Goal: Information Seeking & Learning: Find specific fact

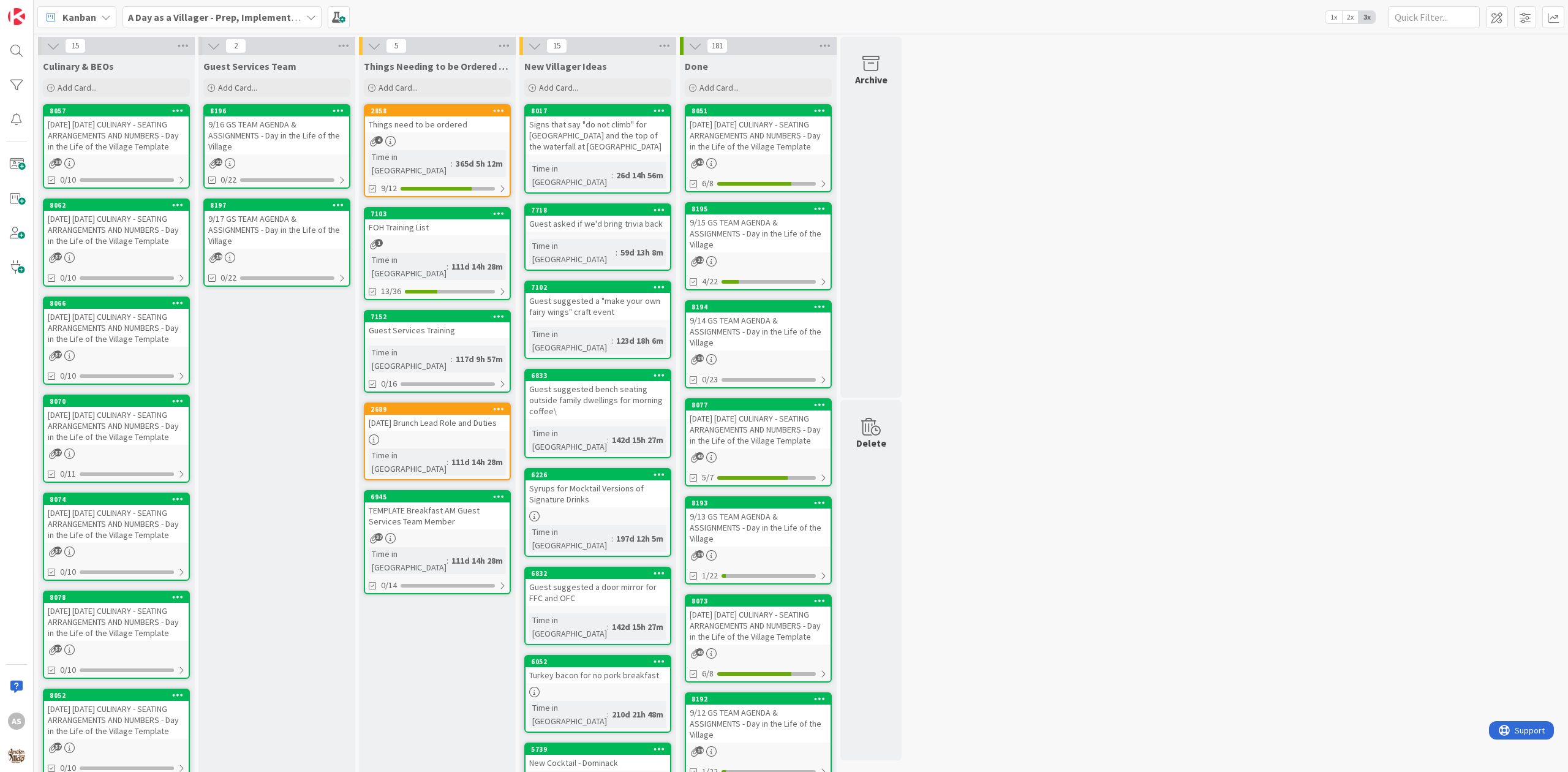
drag, startPoint x: 0, startPoint y: 0, endPoint x: 127, endPoint y: 124, distance: 177.5
click at [127, 124] on div "[DATE] [DATE] CULINARY - SEATING ARRANGEMENTS AND NUMBERS - Day in the Life of …" at bounding box center [116, 135] width 145 height 38
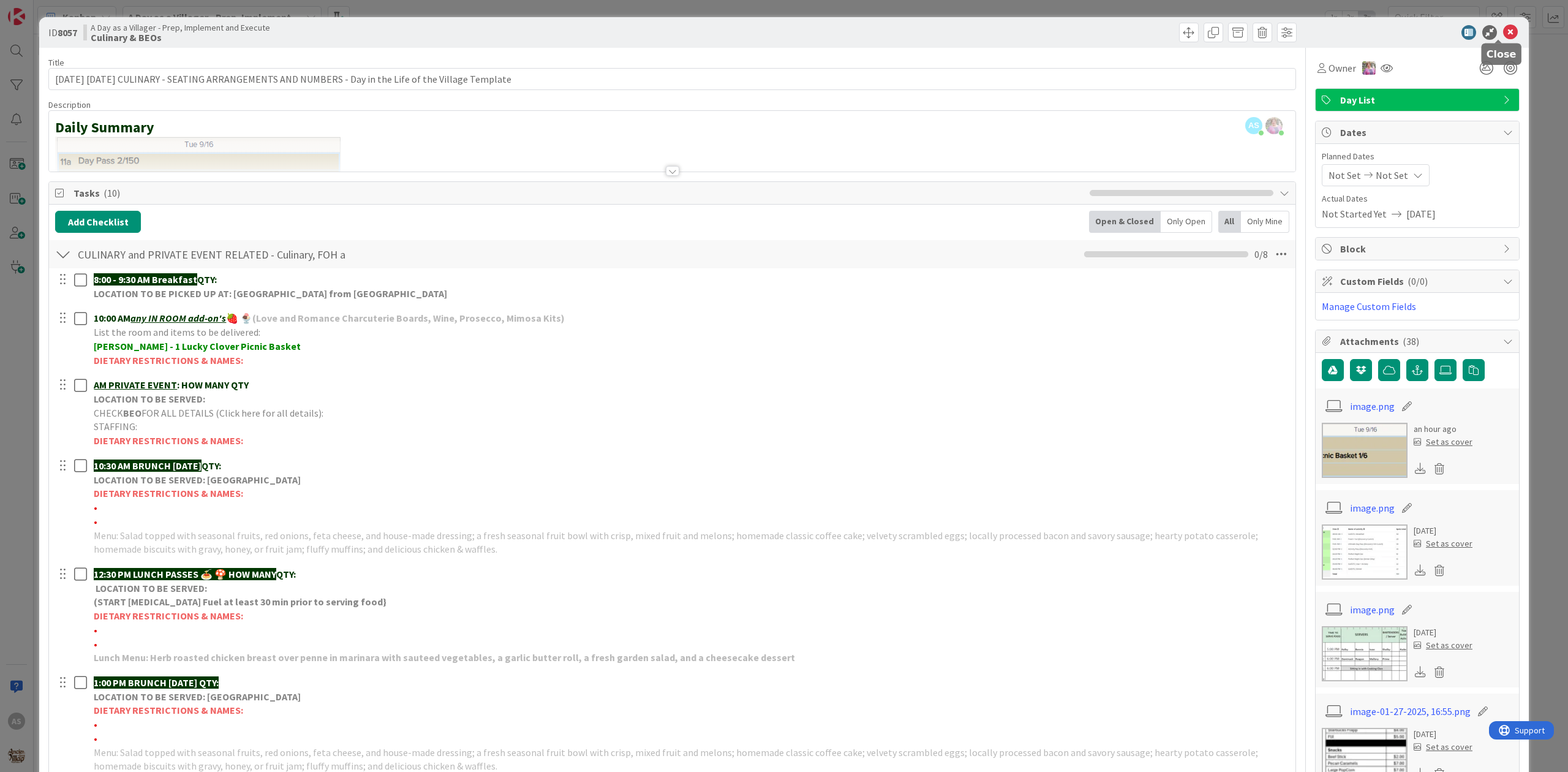
click at [1503, 35] on icon at bounding box center [1510, 32] width 15 height 15
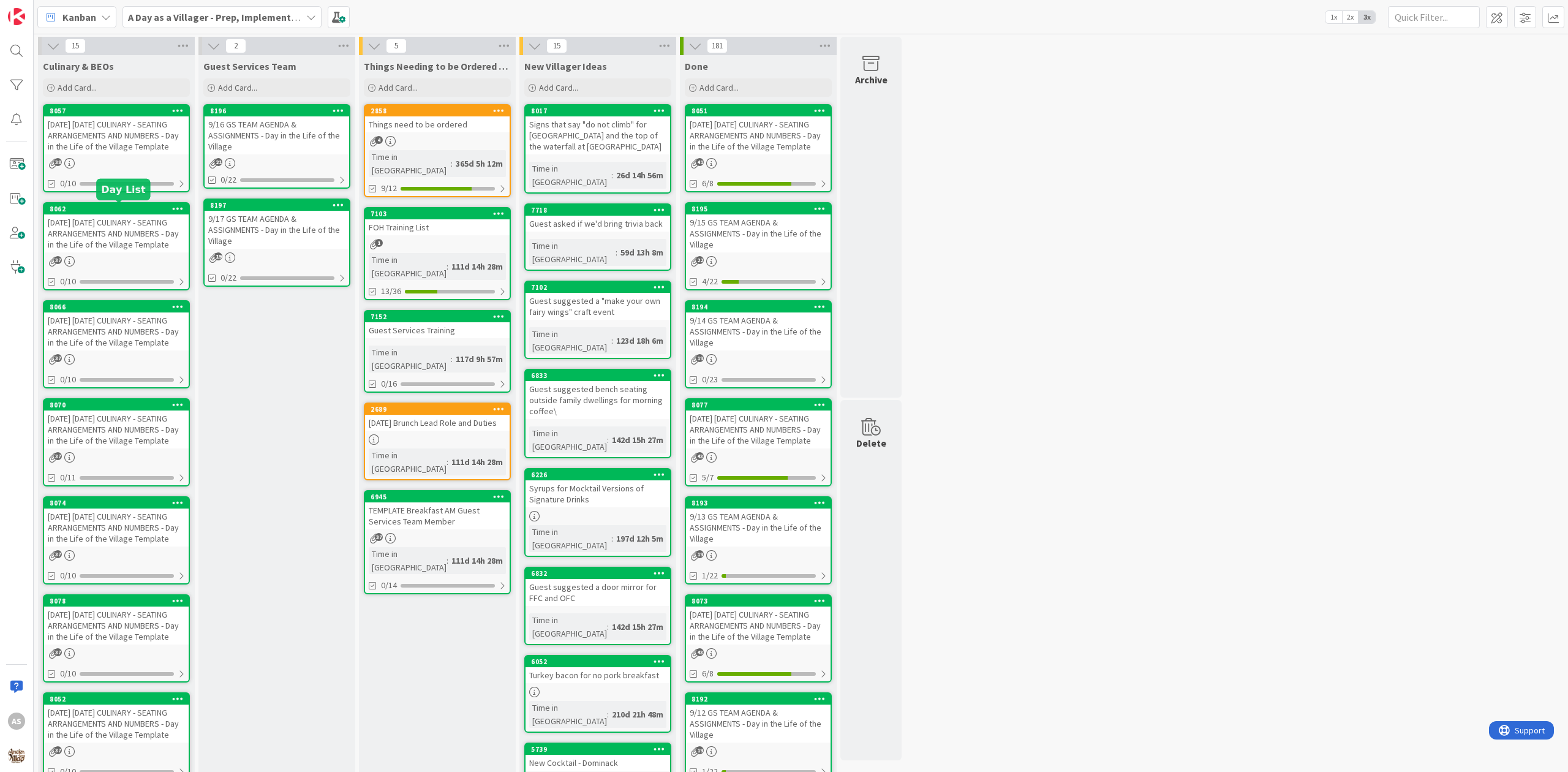
click at [111, 229] on div "[DATE] [DATE] CULINARY - SEATING ARRANGEMENTS AND NUMBERS - Day in the Life of …" at bounding box center [116, 233] width 145 height 38
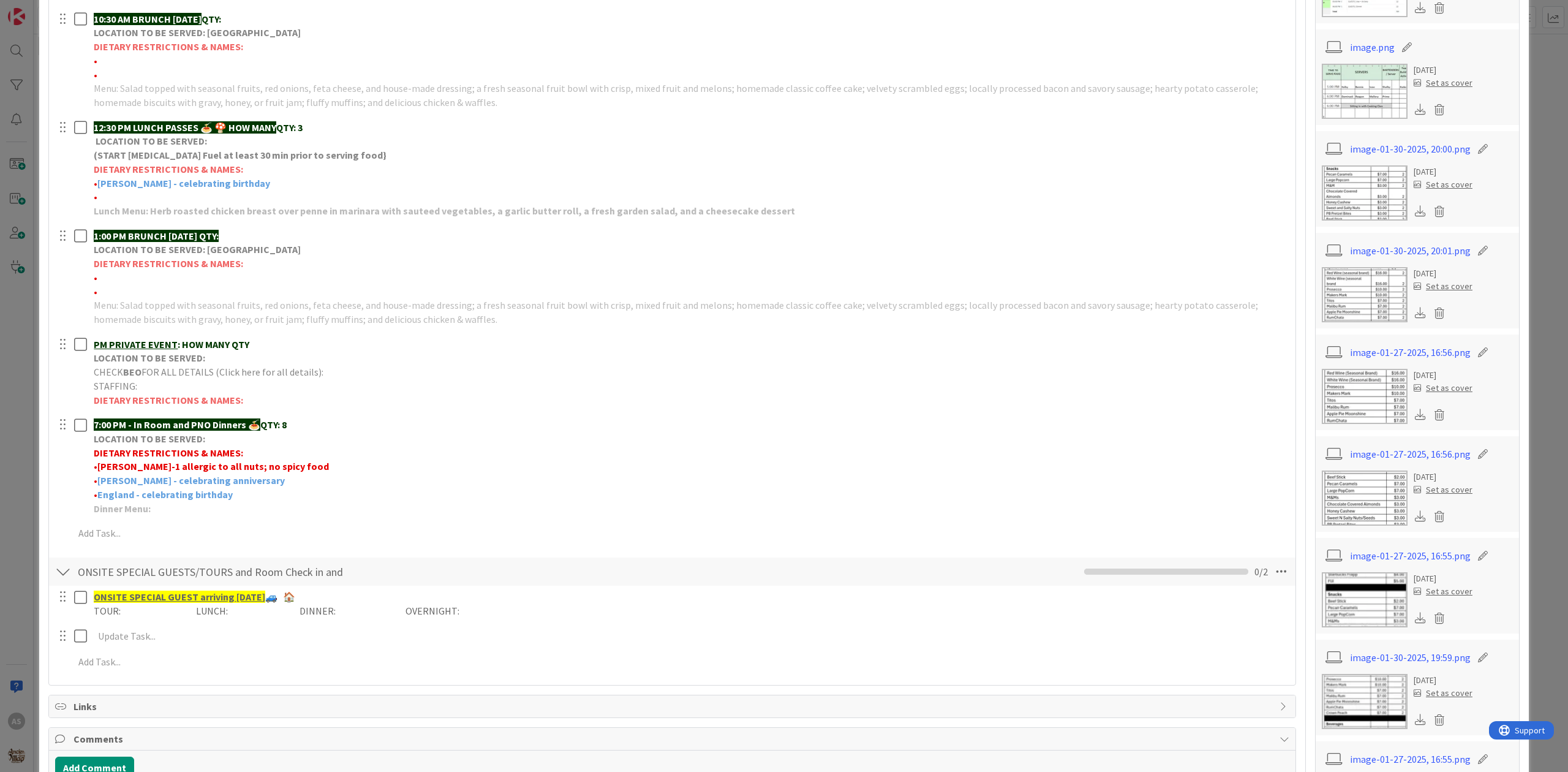
scroll to position [490, 0]
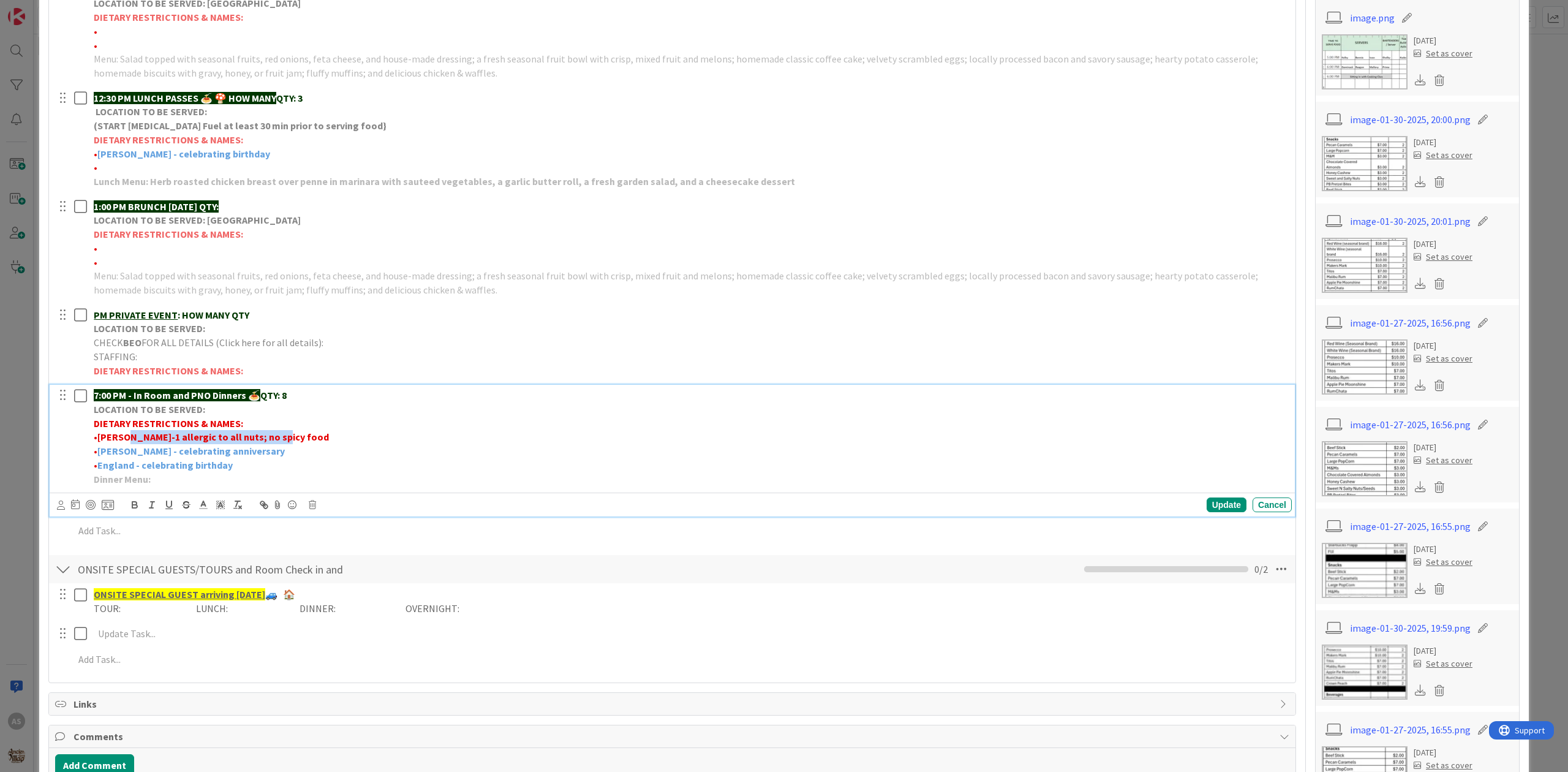
drag, startPoint x: 277, startPoint y: 440, endPoint x: 124, endPoint y: 440, distance: 153.0
click at [124, 440] on p "• [PERSON_NAME]-1 allergic to all nuts; no spicy food" at bounding box center [690, 437] width 1193 height 14
copy strong "1 allergic to all nuts; no spicy food"
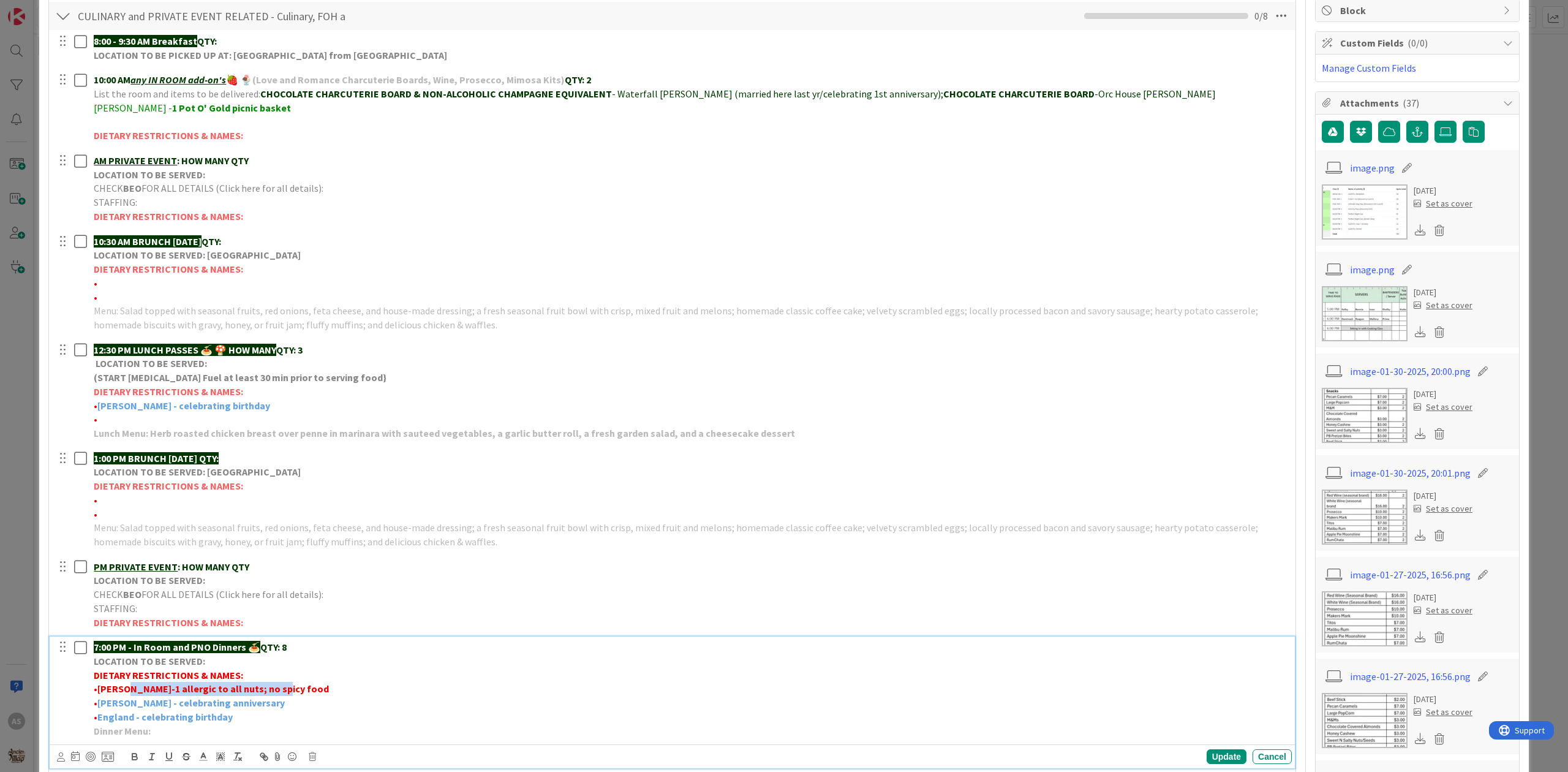
scroll to position [0, 0]
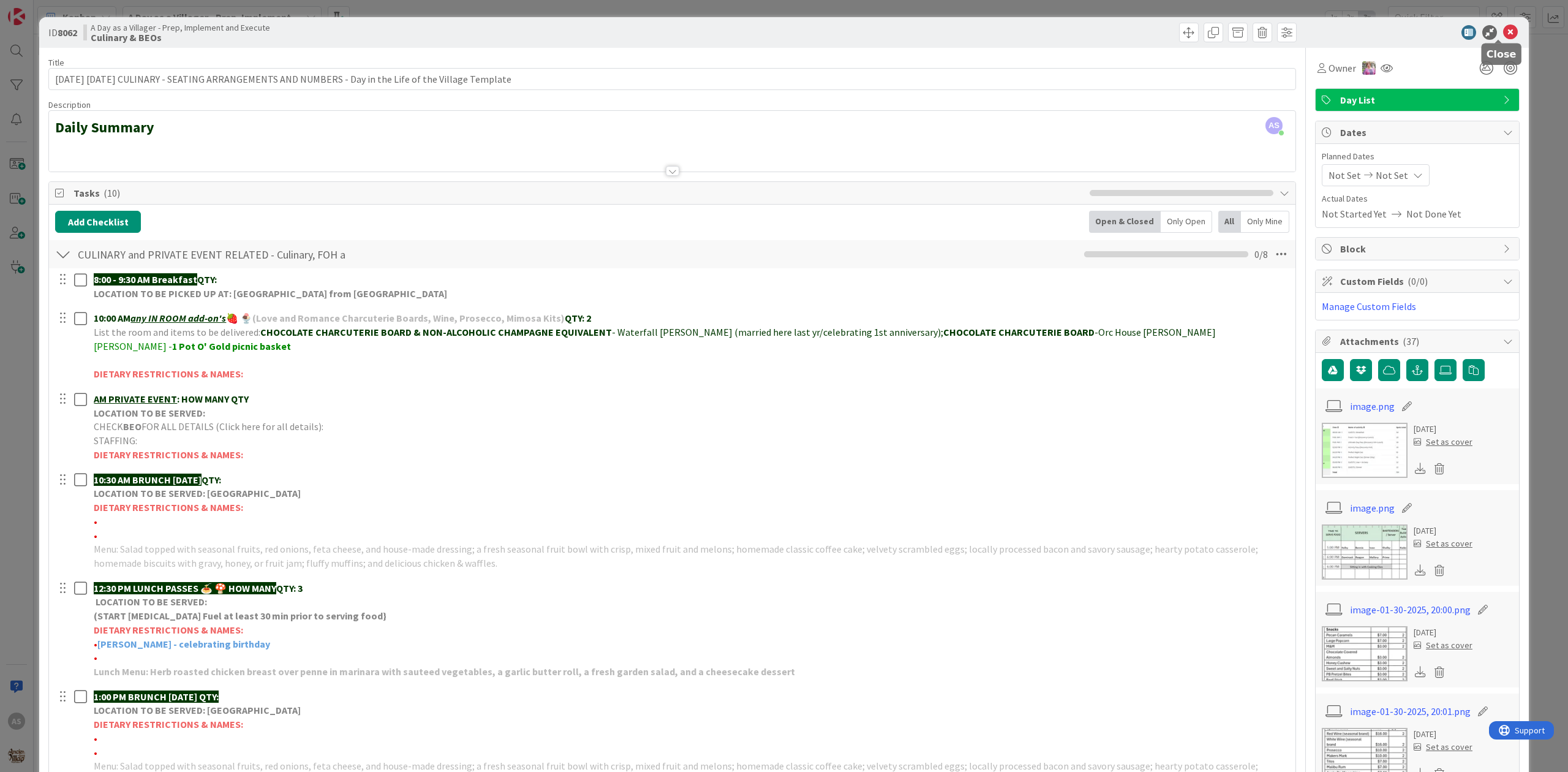
click at [1503, 30] on icon at bounding box center [1510, 32] width 15 height 15
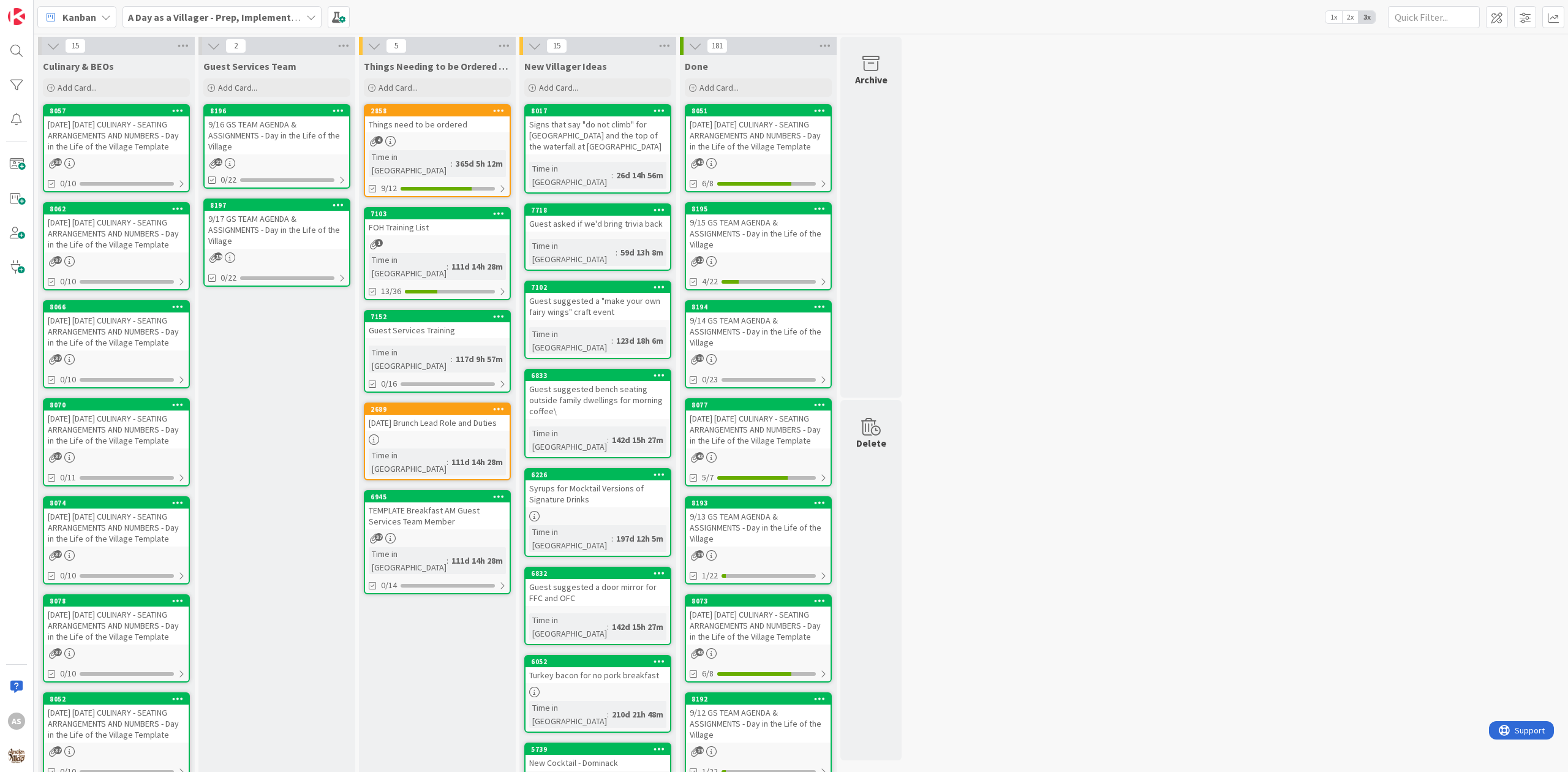
click at [132, 350] on div "[DATE] [DATE] CULINARY - SEATING ARRANGEMENTS AND NUMBERS - Day in the Life of …" at bounding box center [116, 331] width 145 height 38
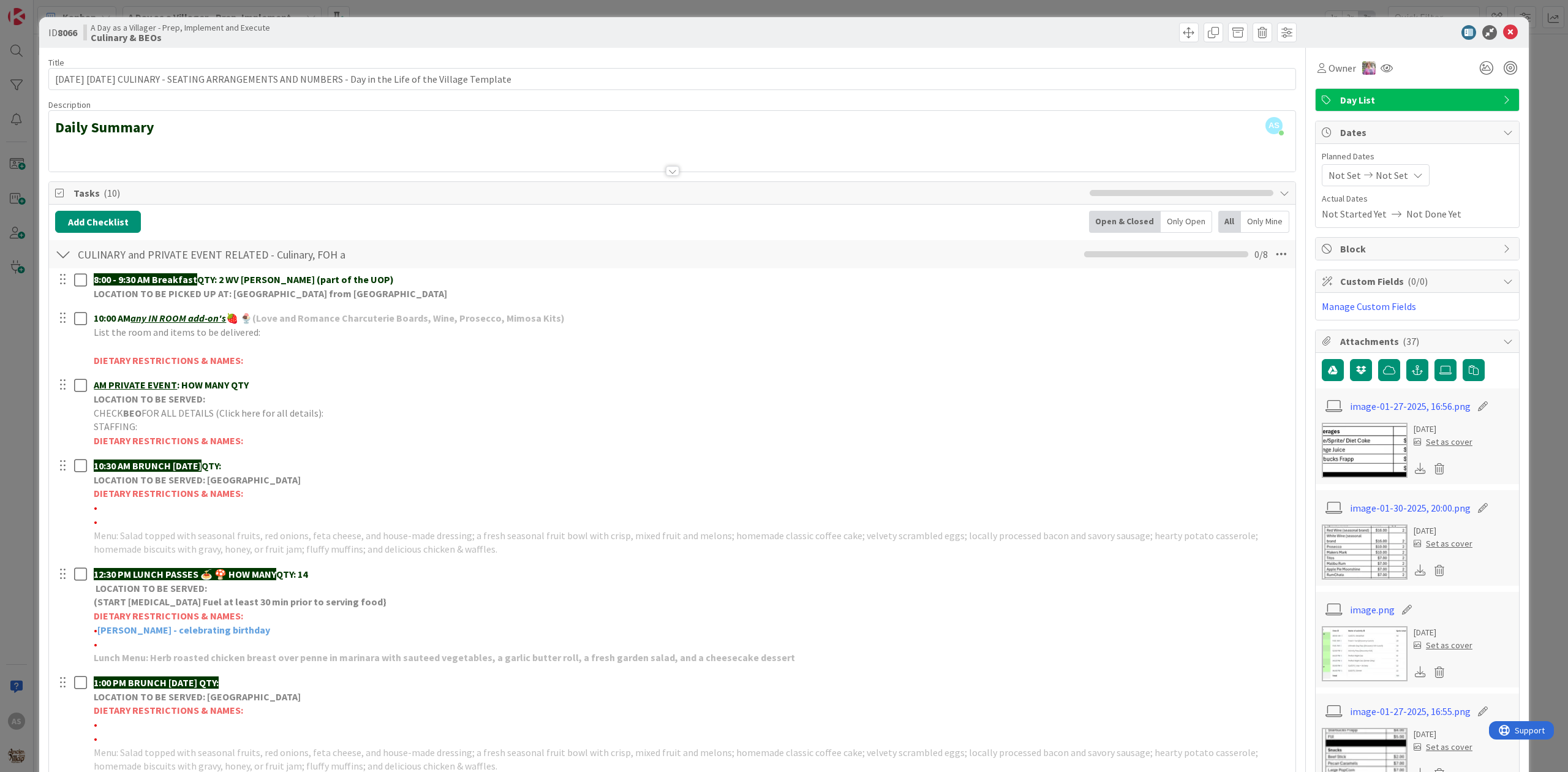
drag, startPoint x: 1502, startPoint y: 46, endPoint x: 1502, endPoint y: 33, distance: 13.0
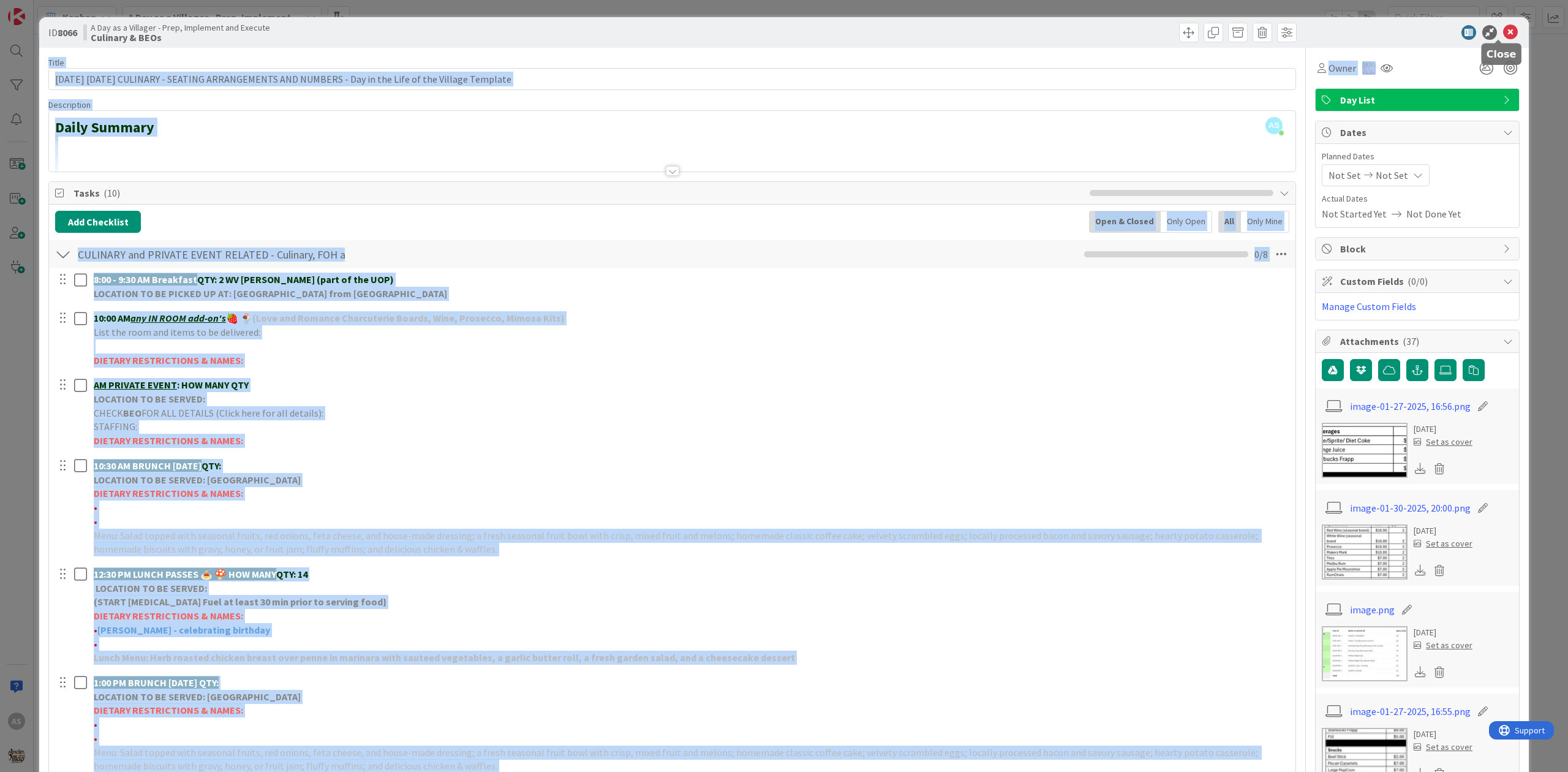
click at [1503, 32] on icon at bounding box center [1510, 32] width 15 height 15
